Goal: Information Seeking & Learning: Learn about a topic

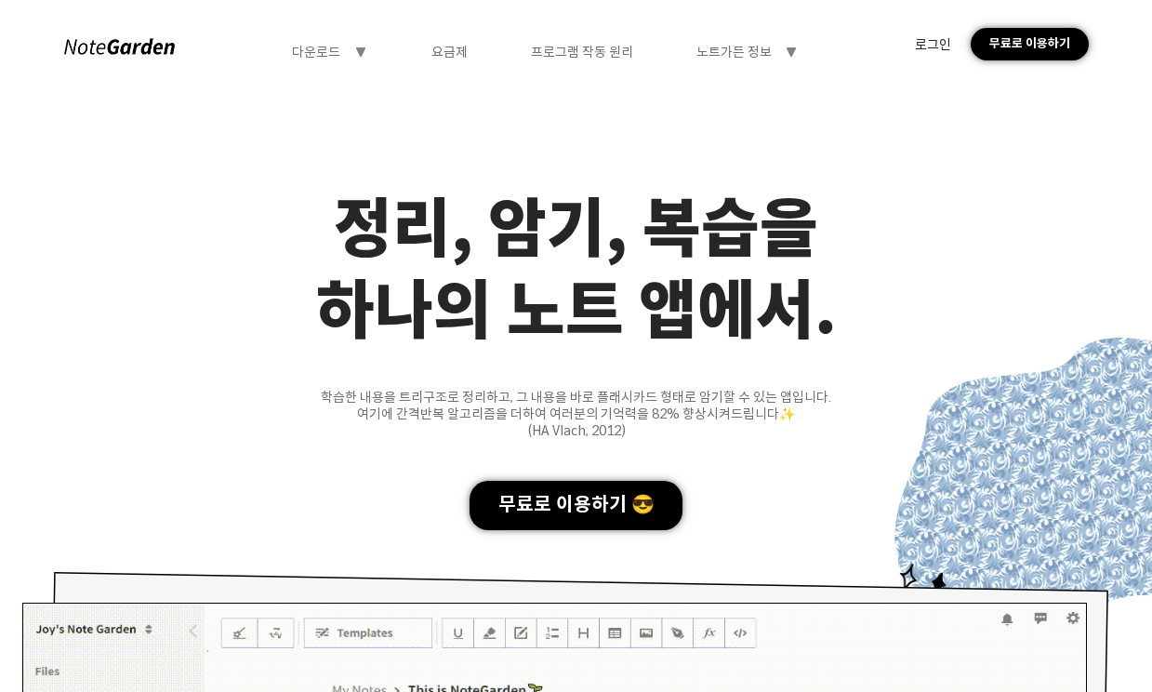
click at [453, 51] on div "요금제" at bounding box center [450, 52] width 36 height 17
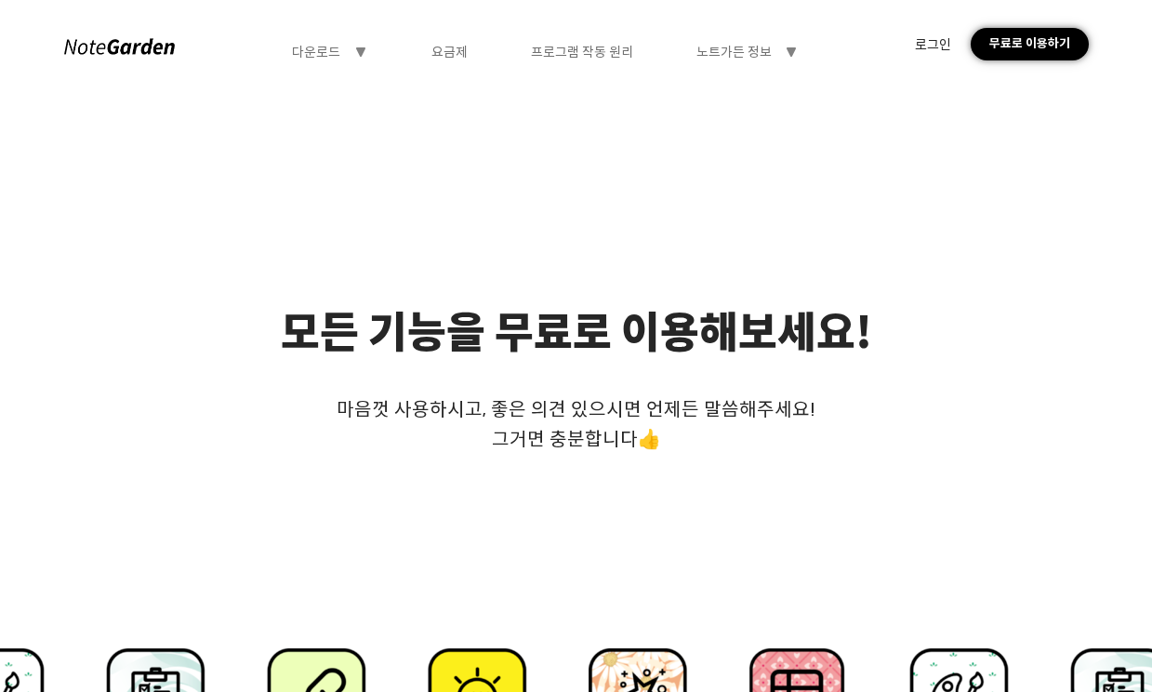
click at [329, 56] on div "다운로드" at bounding box center [316, 52] width 48 height 17
click at [544, 59] on div "프로그램 작동 원리" at bounding box center [582, 52] width 102 height 17
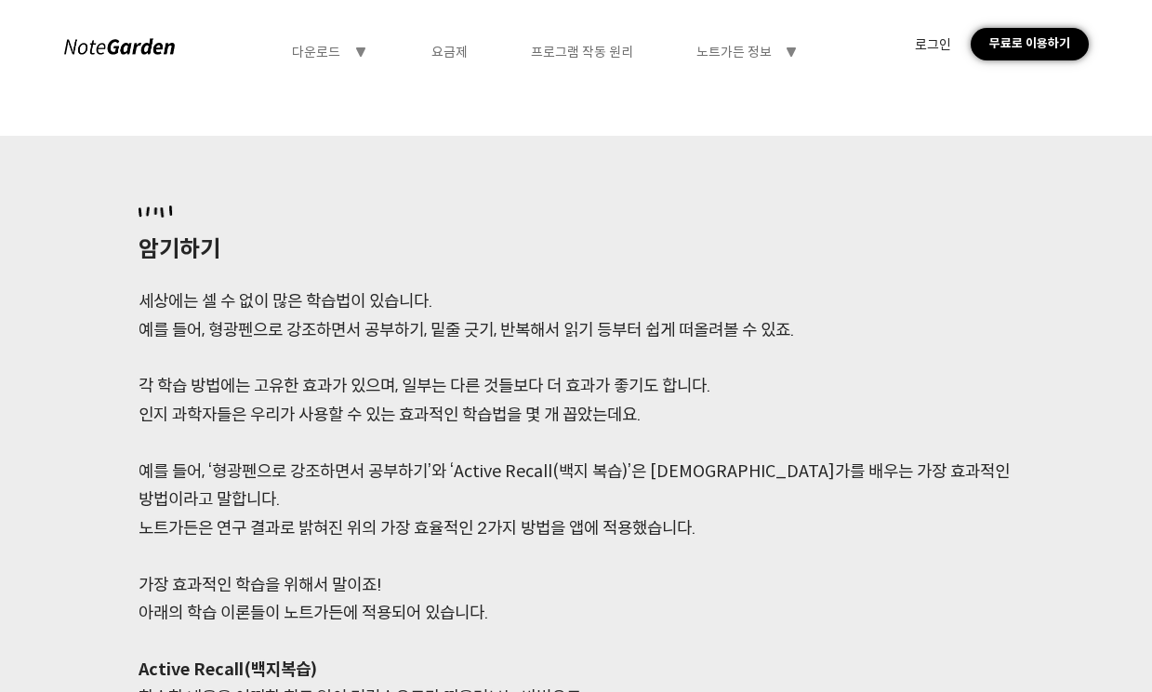
scroll to position [1395, 0]
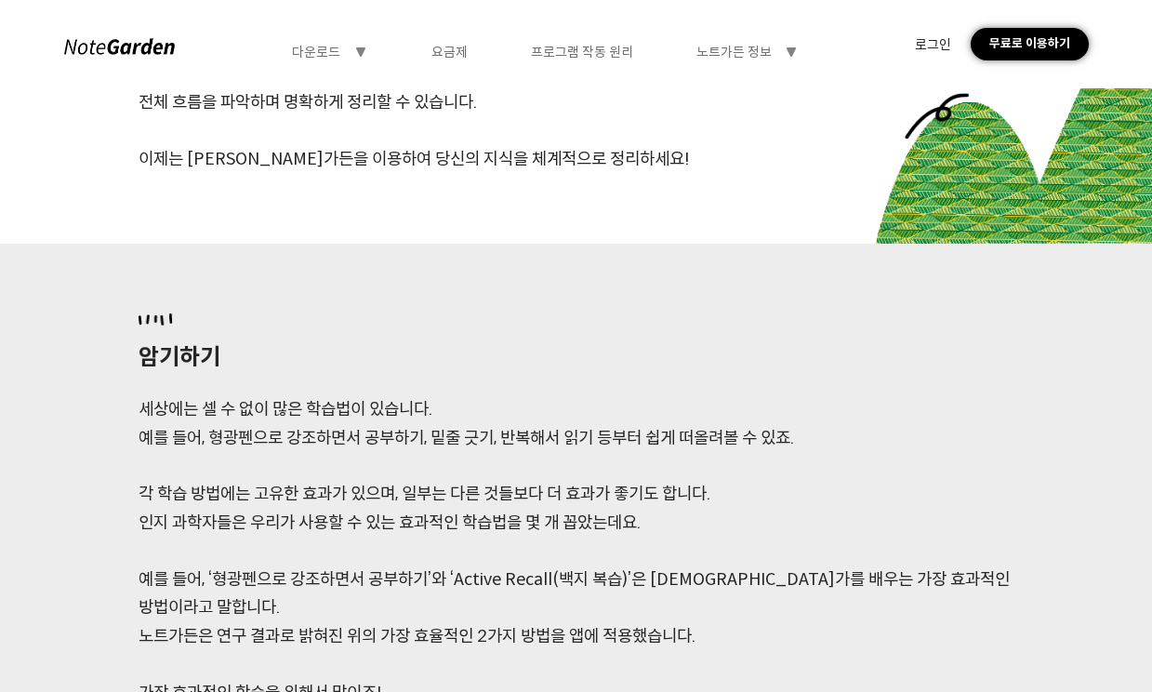
click at [742, 54] on div "노트가든 정보" at bounding box center [734, 52] width 75 height 17
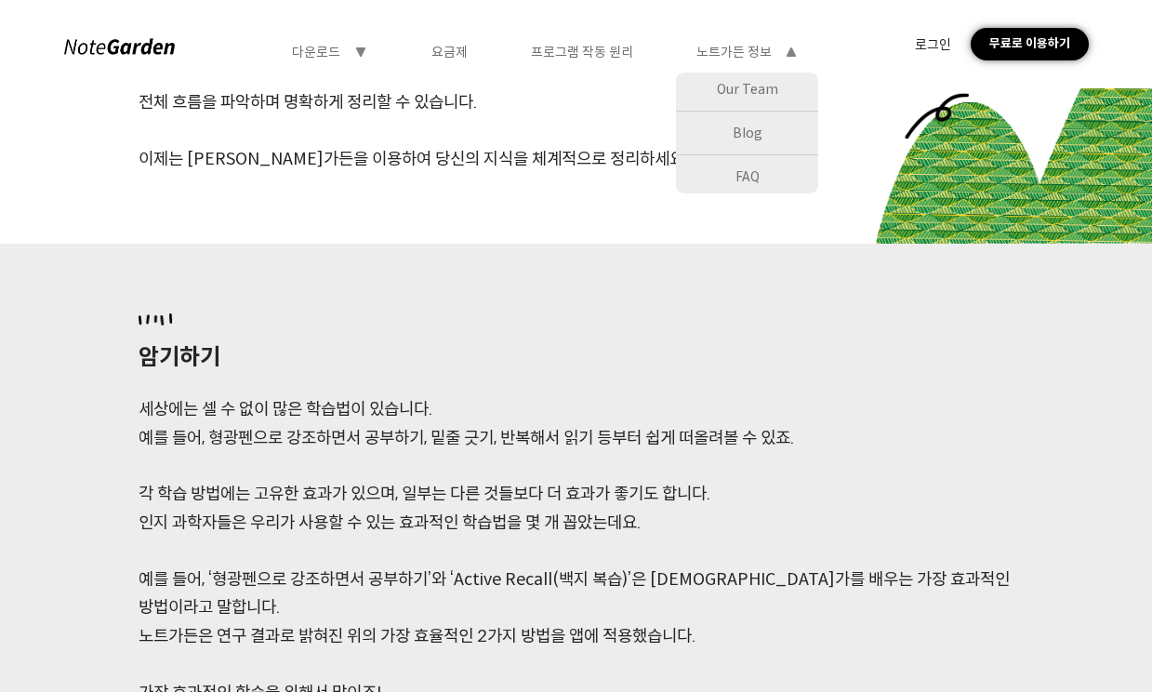
click at [793, 172] on div "FAQ" at bounding box center [747, 176] width 142 height 33
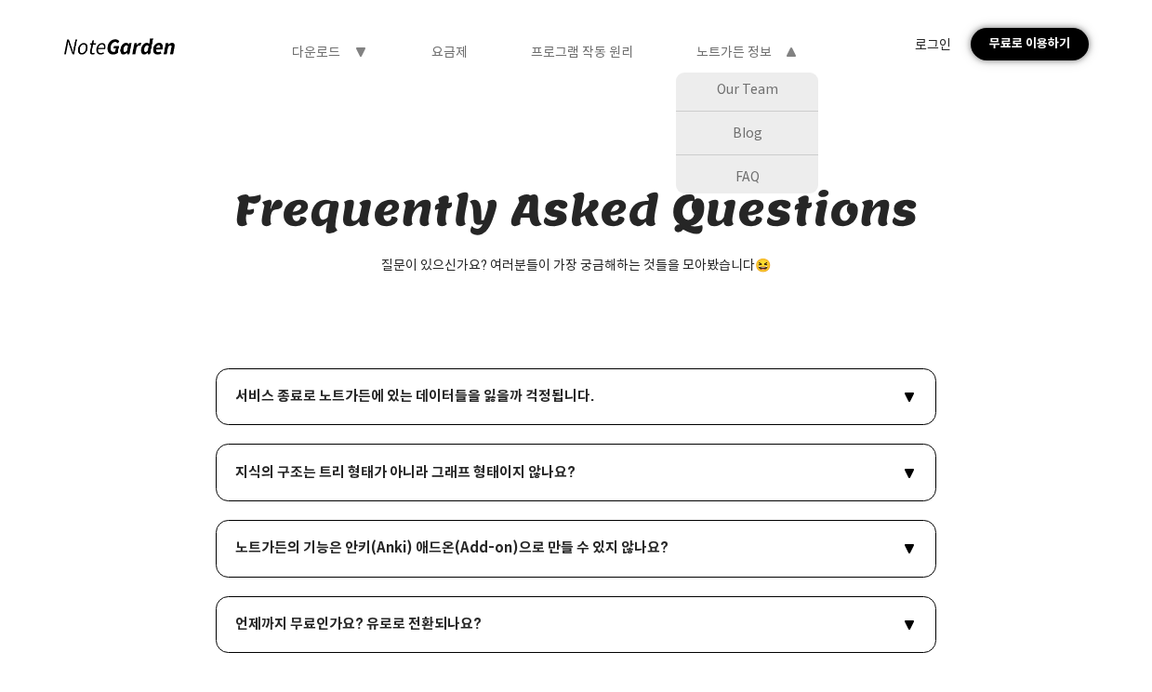
scroll to position [93, 0]
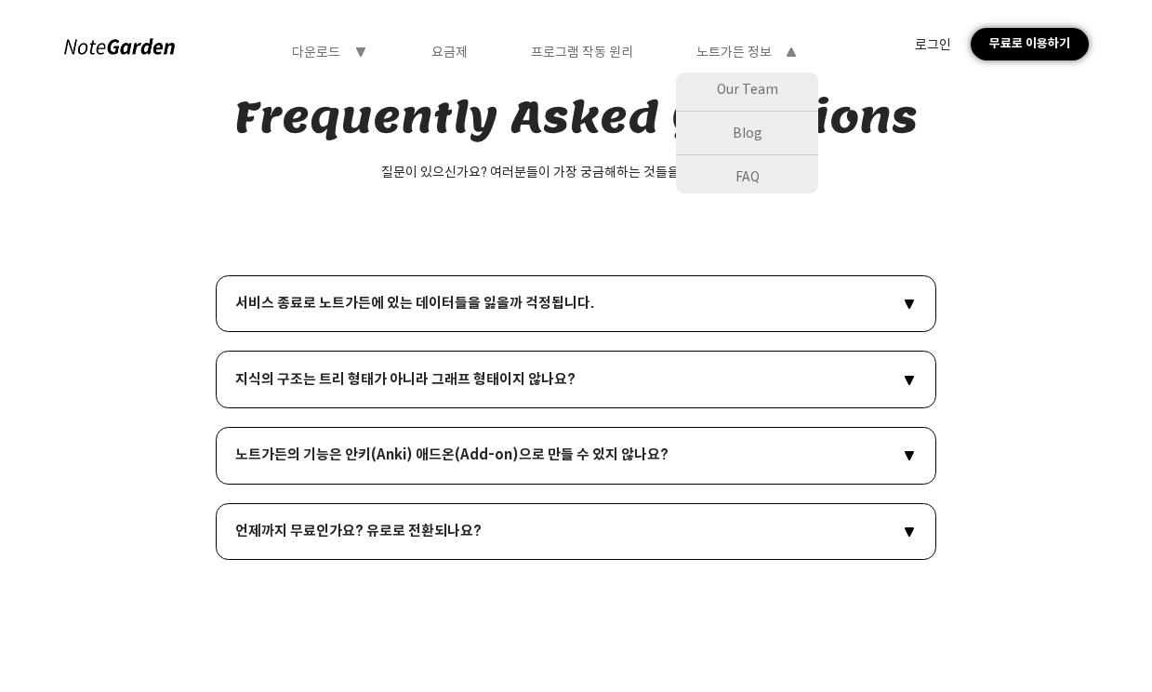
click at [891, 300] on div "서비스 종료로 노트가든에 있는 데이터들을 잃을까 걱정됩니다. symbol-triangle-down" at bounding box center [576, 304] width 682 height 18
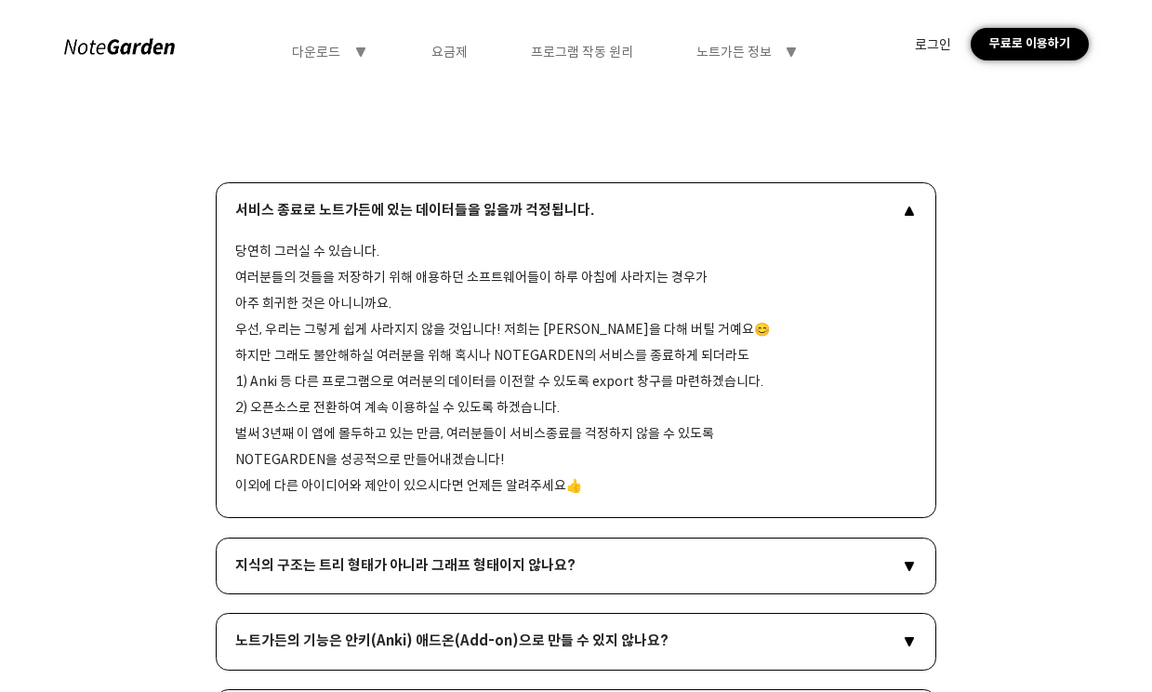
scroll to position [465, 0]
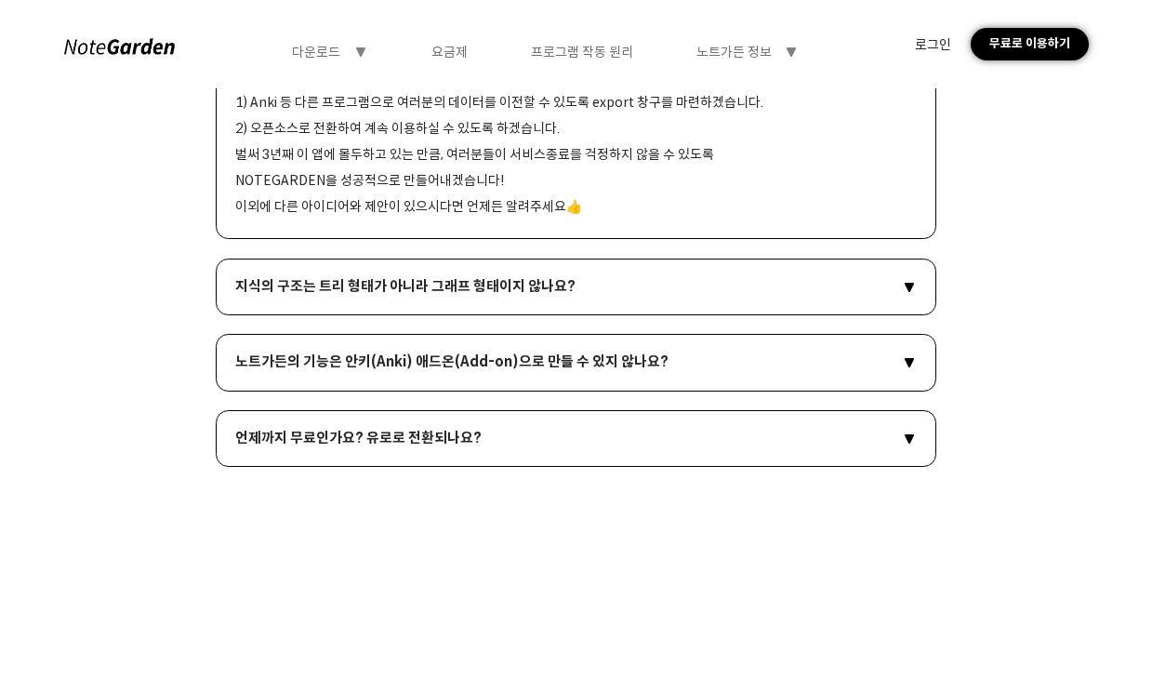
click at [869, 443] on div "언제까지 무료인가요? 유로로 전환되나요? symbol-triangle-down" at bounding box center [576, 439] width 682 height 18
